Goal: Browse casually

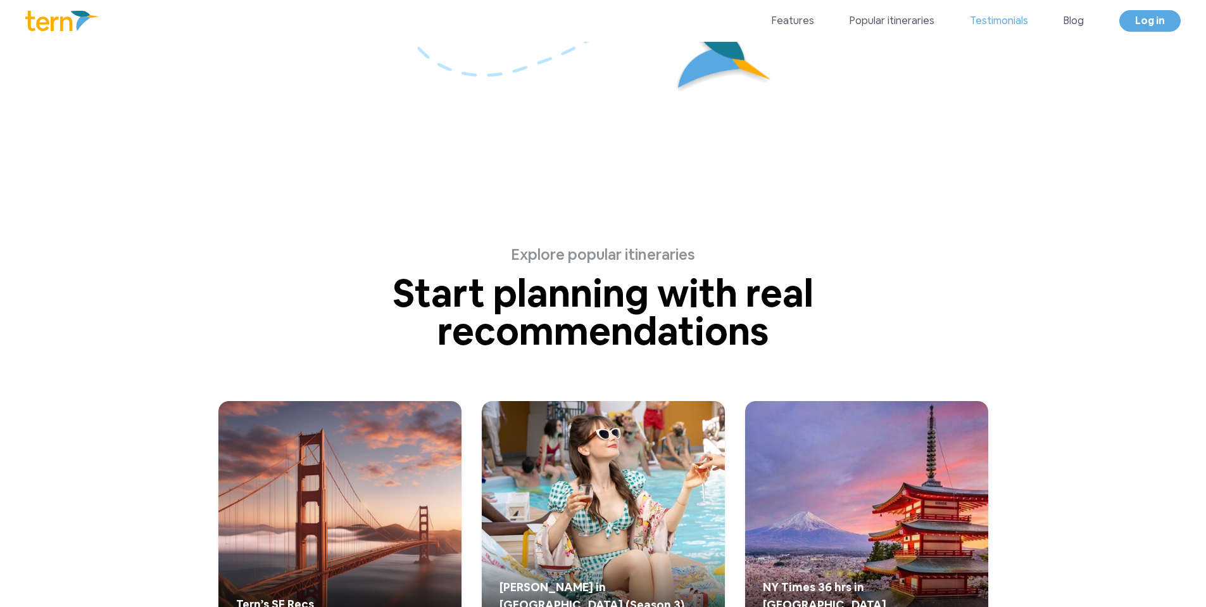
scroll to position [3208, 0]
